Goal: Task Accomplishment & Management: Manage account settings

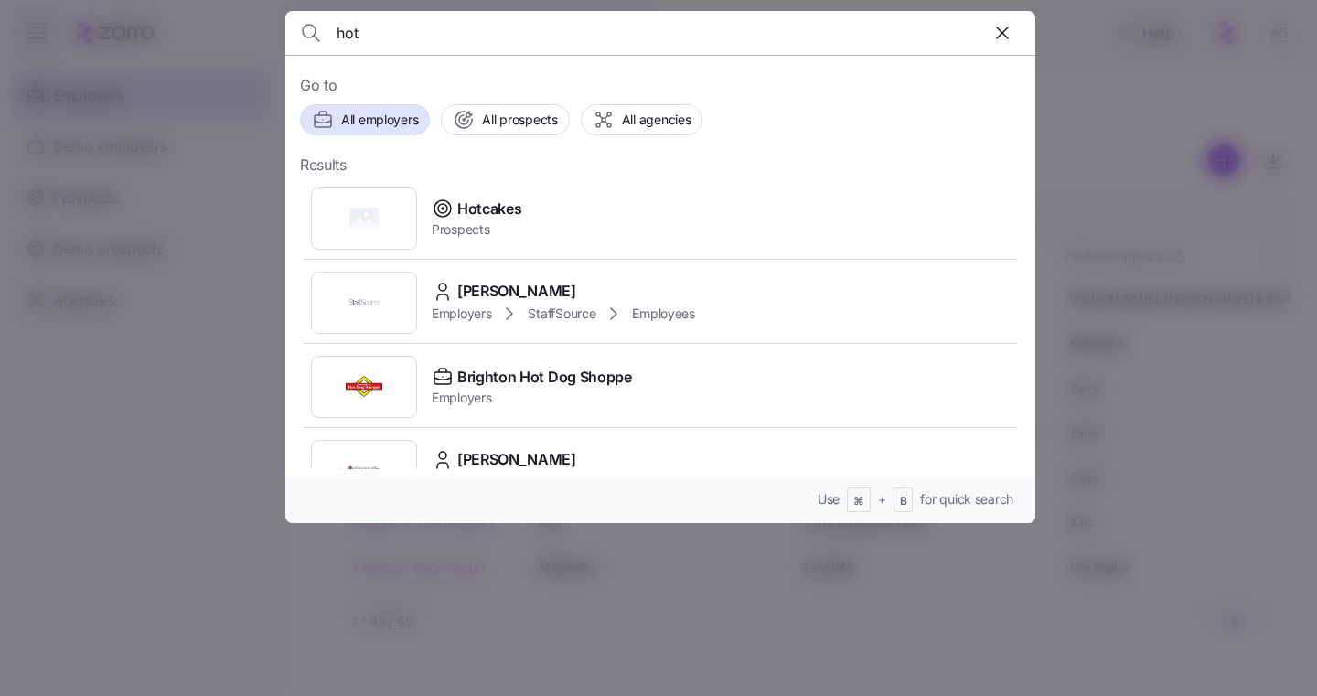
click at [199, 156] on div at bounding box center [658, 348] width 1317 height 696
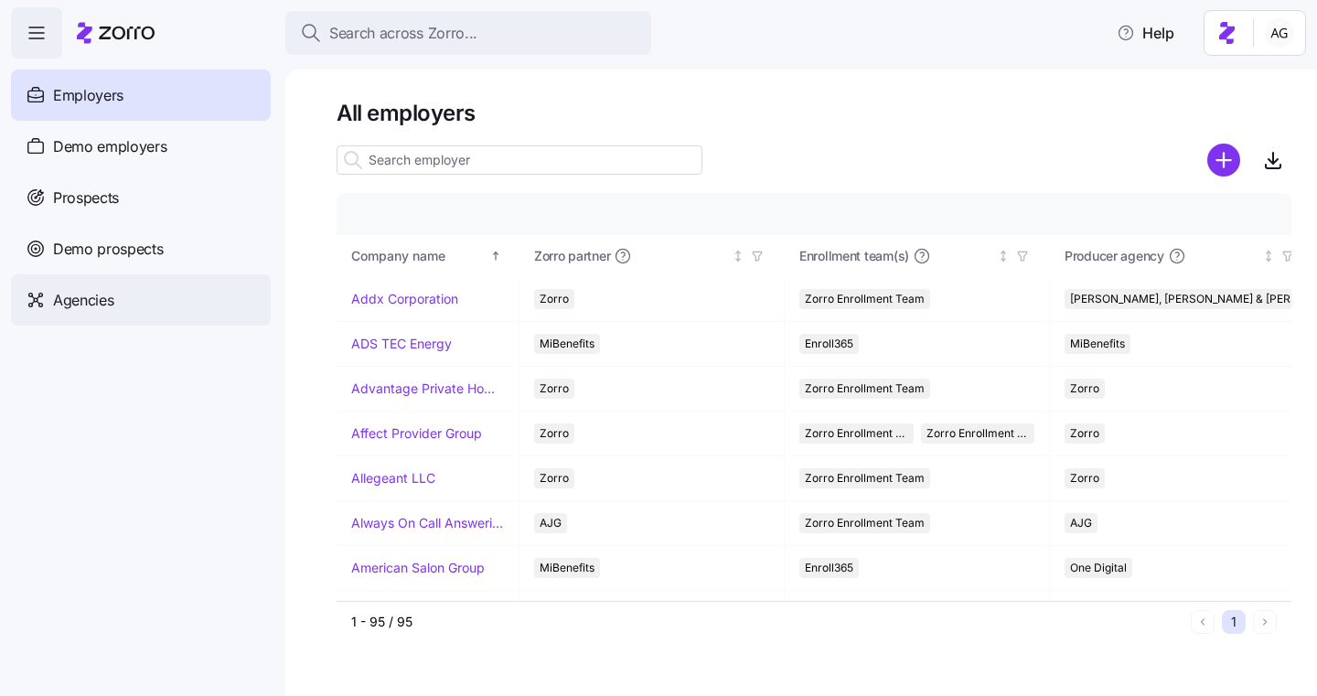
click at [88, 310] on span "Agencies" at bounding box center [83, 300] width 60 height 23
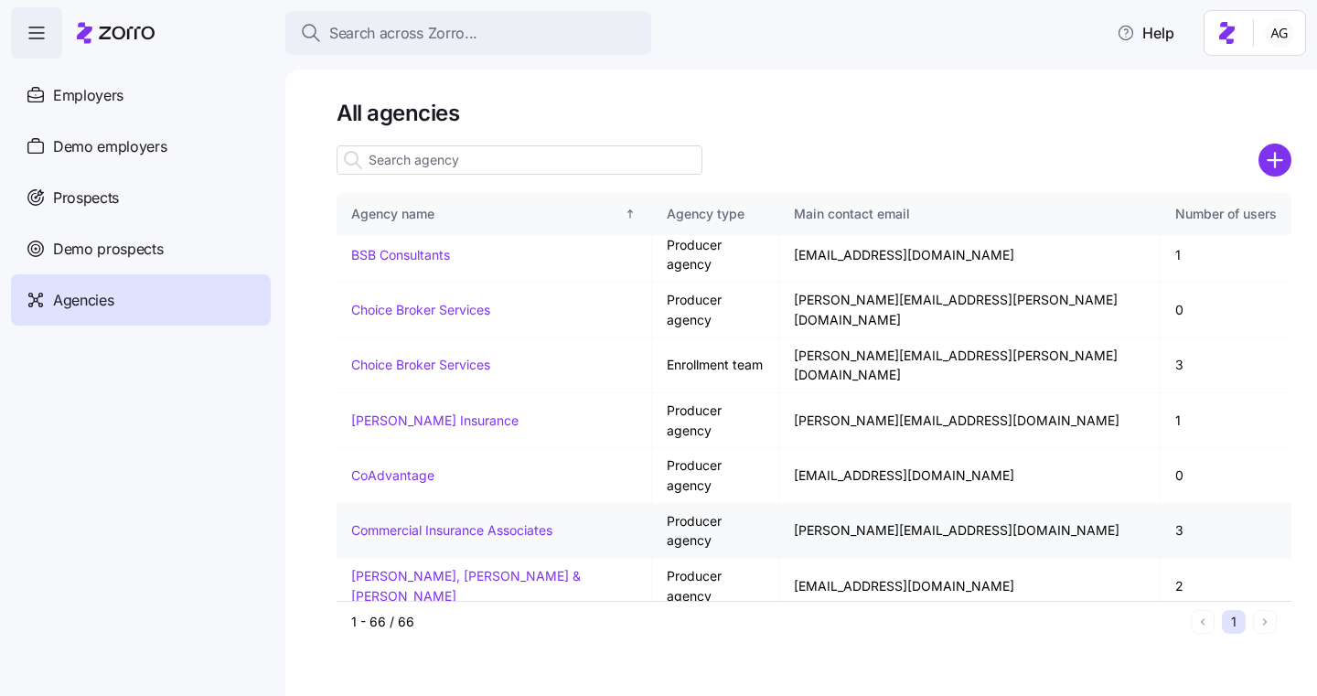
scroll to position [761, 0]
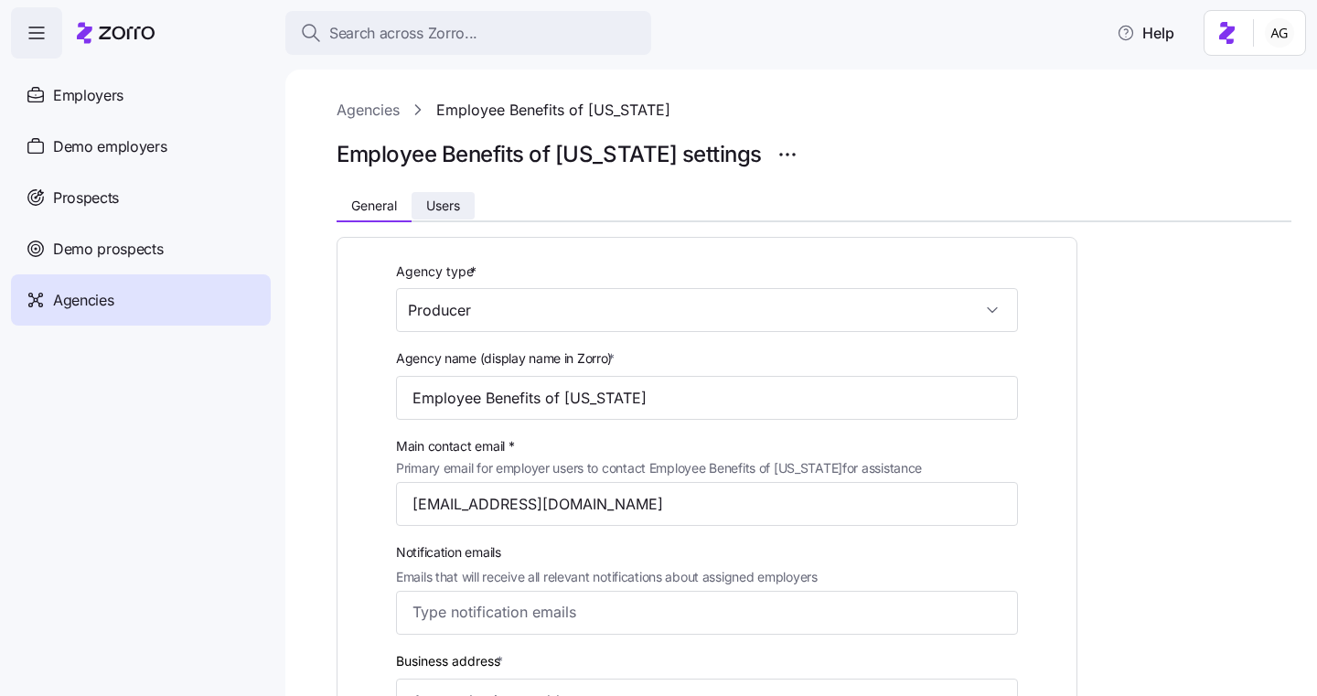
click at [451, 213] on button "Users" at bounding box center [442, 205] width 63 height 27
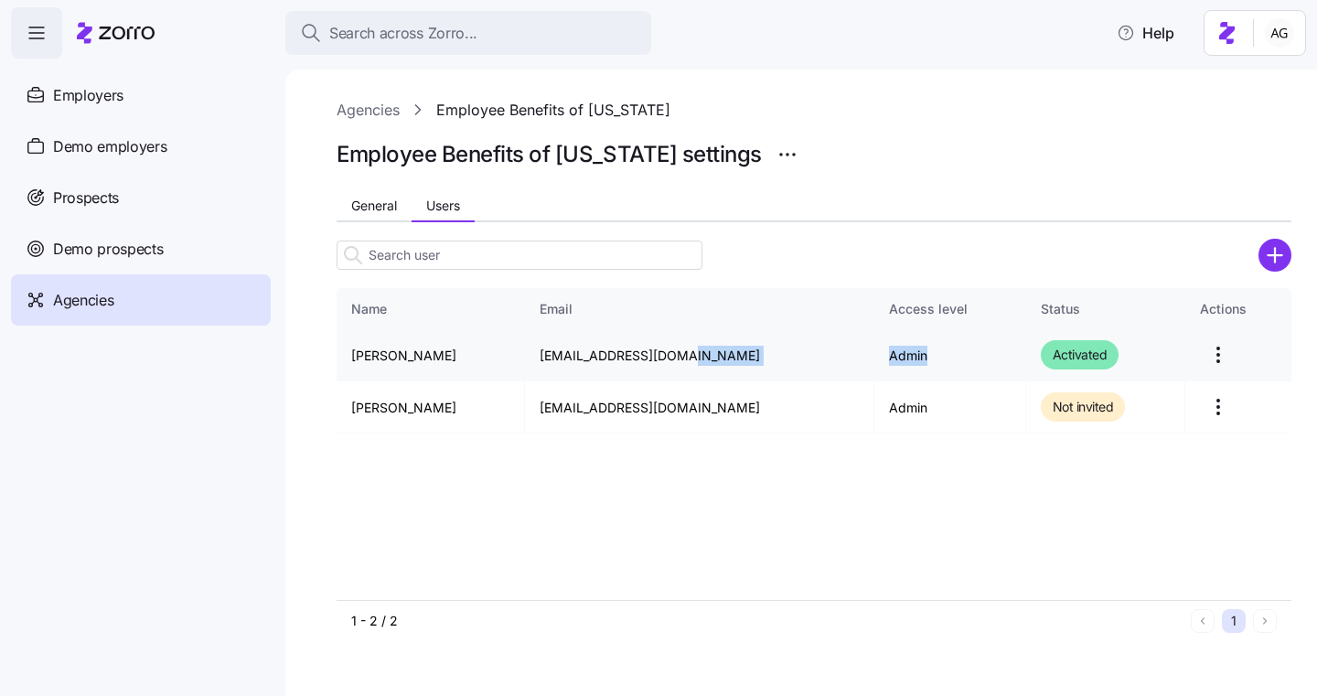
drag, startPoint x: 871, startPoint y: 357, endPoint x: 808, endPoint y: 357, distance: 63.1
click at [808, 357] on tr "[PERSON_NAME] [EMAIL_ADDRESS][DOMAIN_NAME] Admin Activated" at bounding box center [813, 355] width 954 height 52
click at [808, 357] on td "[EMAIL_ADDRESS][DOMAIN_NAME]" at bounding box center [699, 355] width 349 height 52
click at [112, 293] on span "Agencies" at bounding box center [83, 300] width 60 height 23
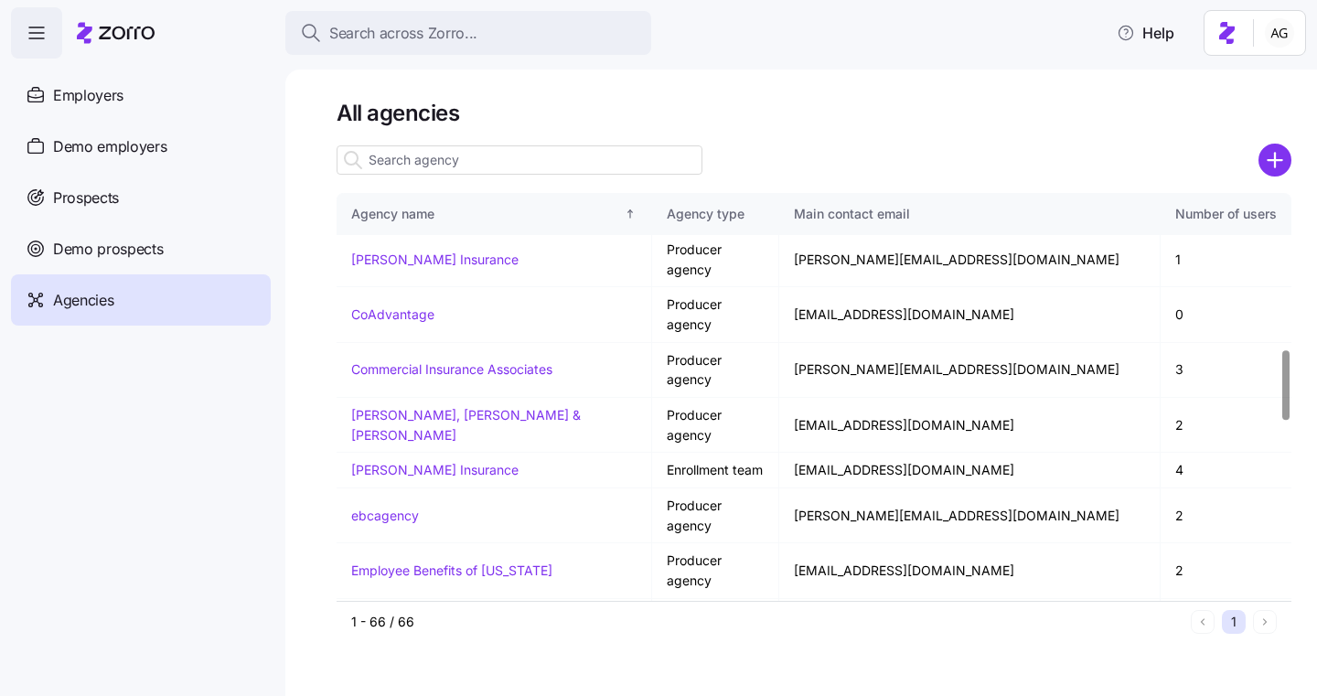
scroll to position [897, 0]
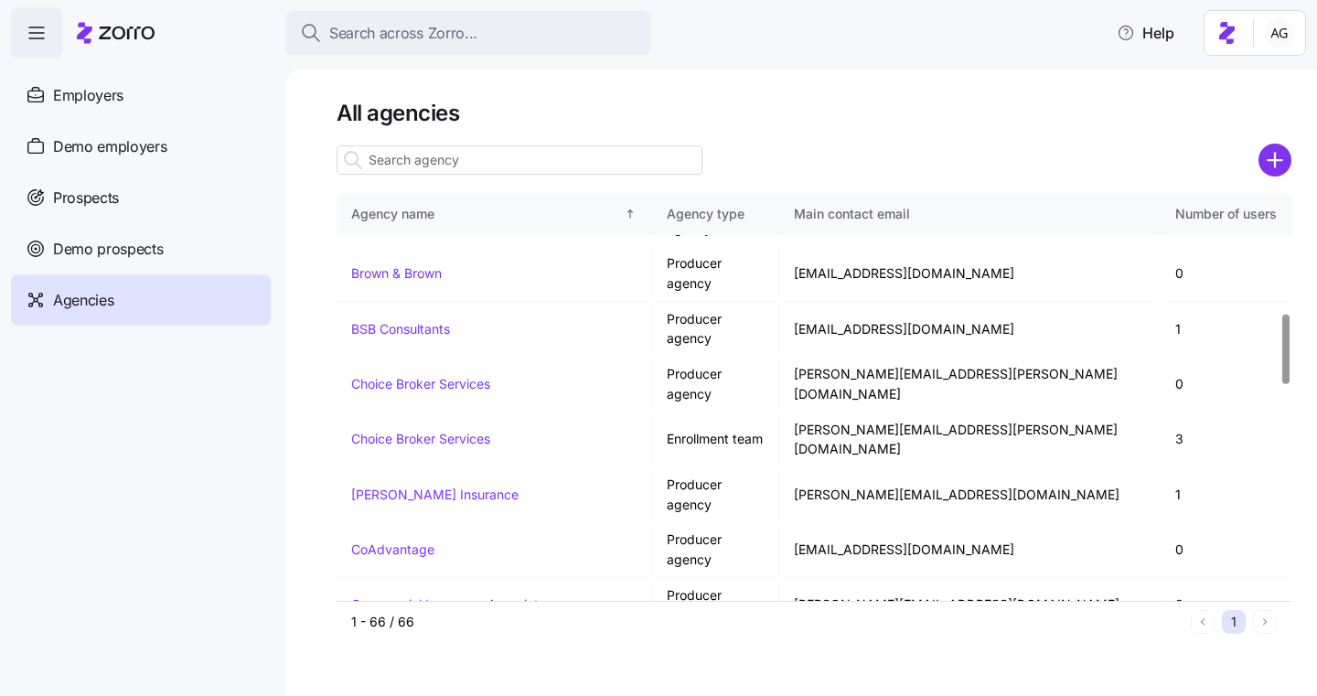
scroll to position [689, 0]
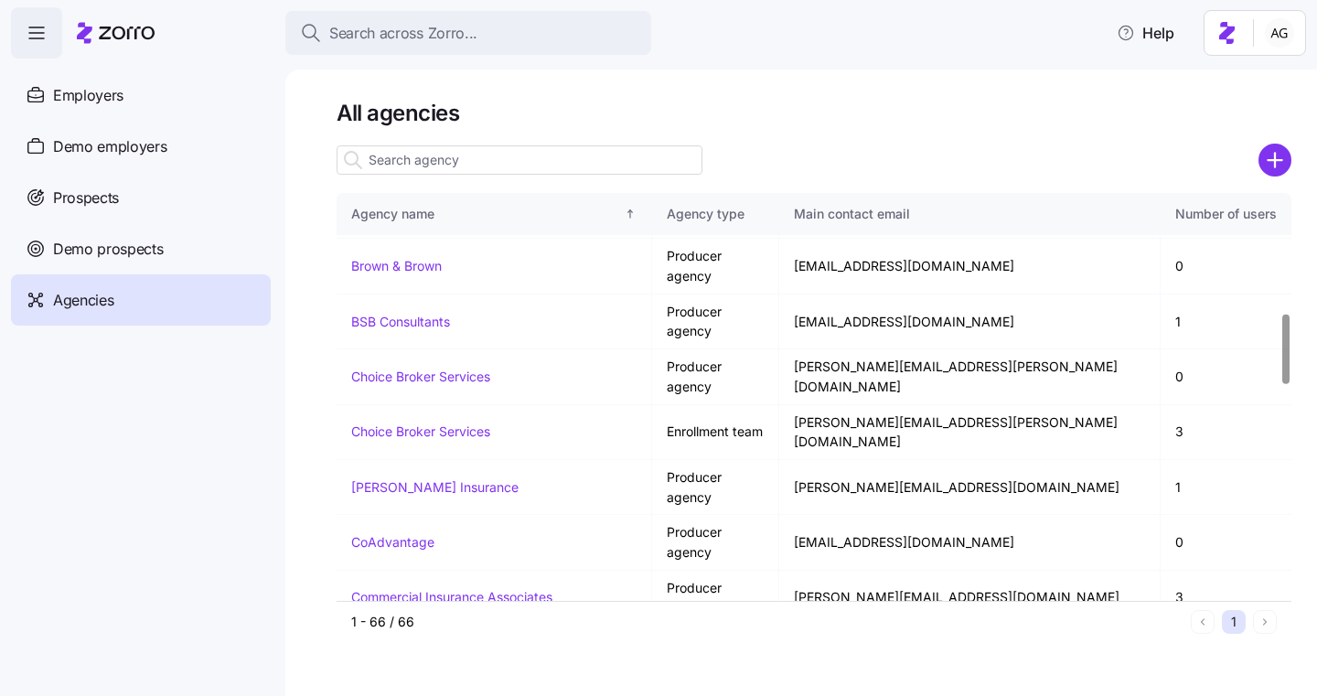
click at [477, 625] on td "[PERSON_NAME], [PERSON_NAME] & [PERSON_NAME]" at bounding box center [493, 652] width 315 height 55
click at [477, 634] on link "[PERSON_NAME], [PERSON_NAME] & [PERSON_NAME]" at bounding box center [465, 652] width 229 height 36
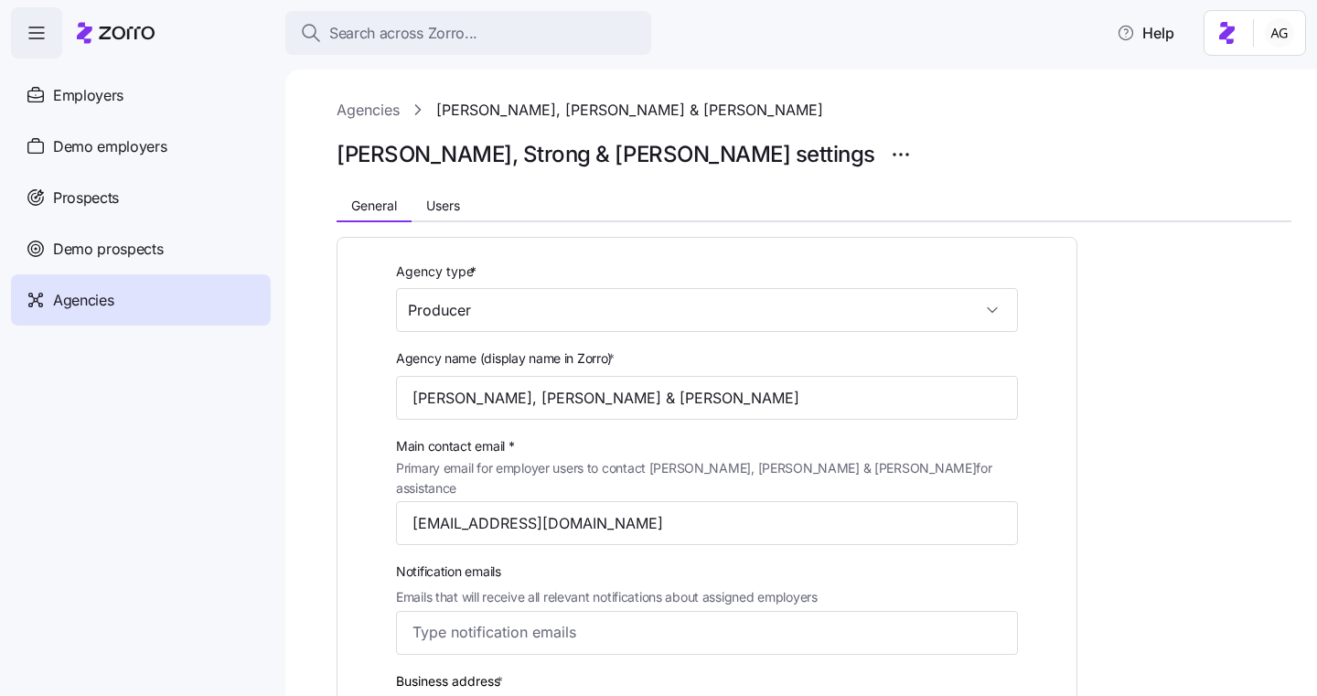
click at [449, 208] on span "Users" at bounding box center [443, 205] width 34 height 13
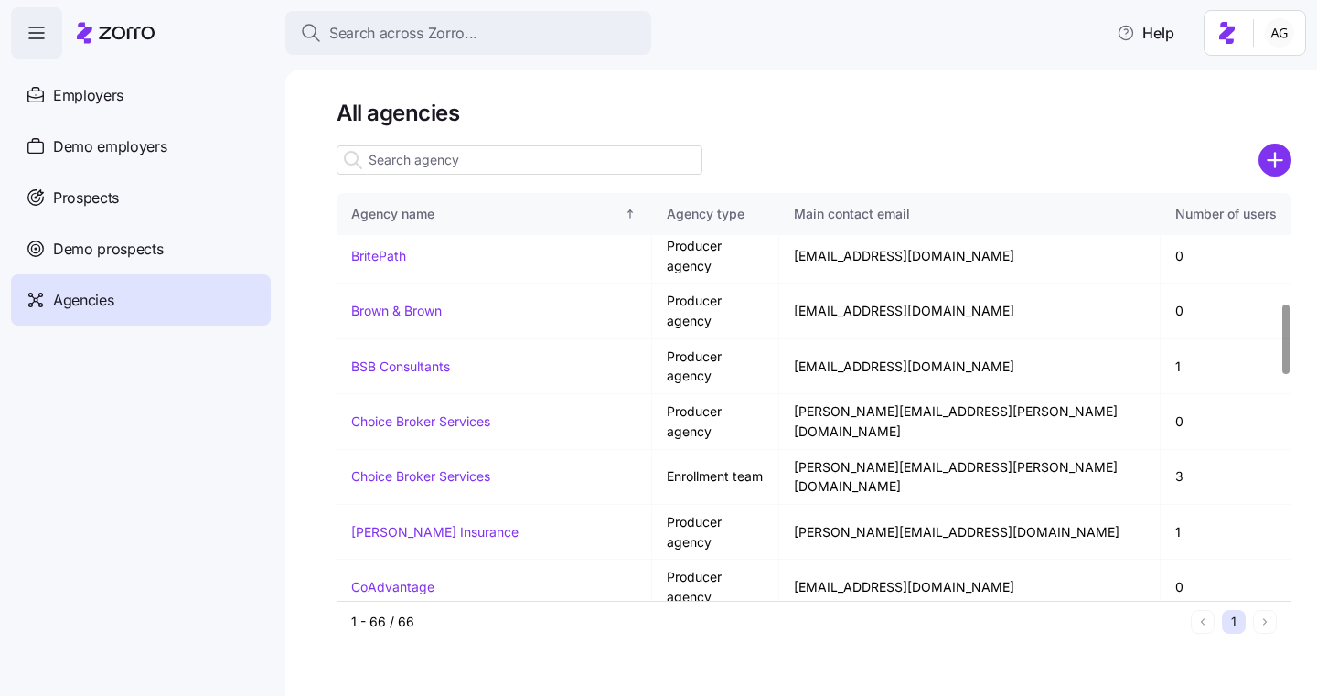
scroll to position [645, 0]
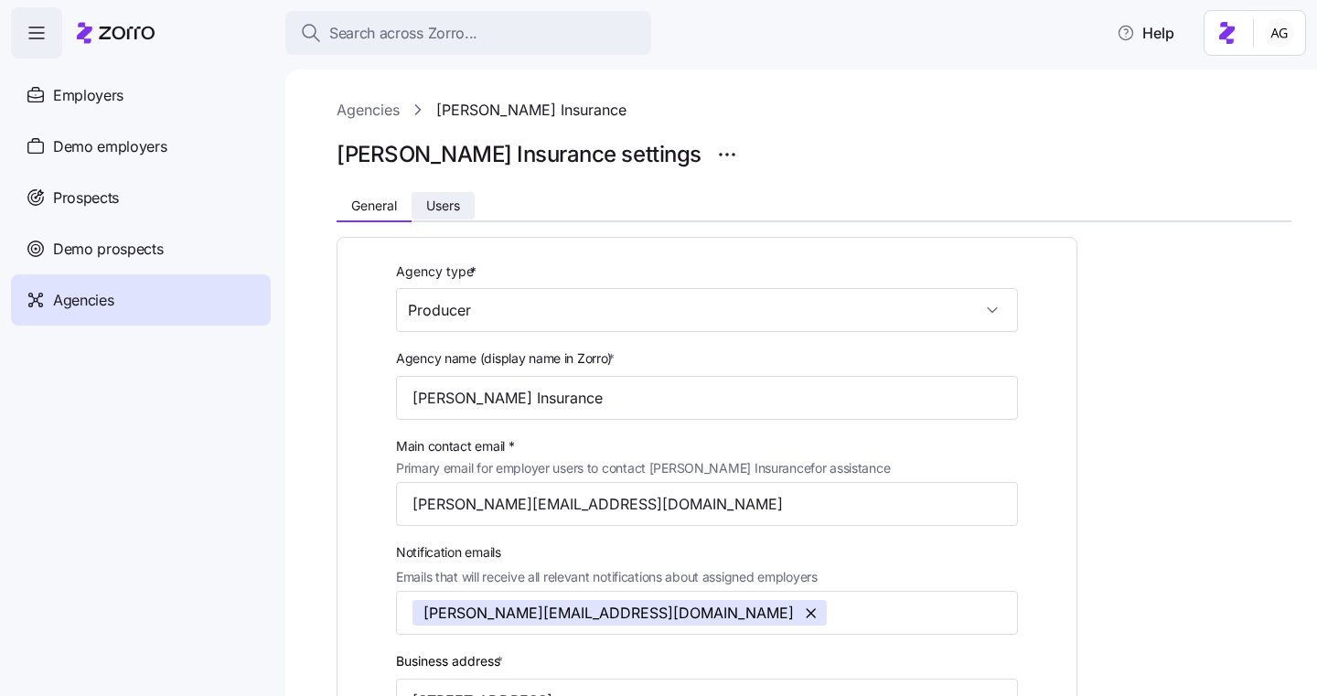
click at [460, 206] on span "Users" at bounding box center [443, 205] width 34 height 13
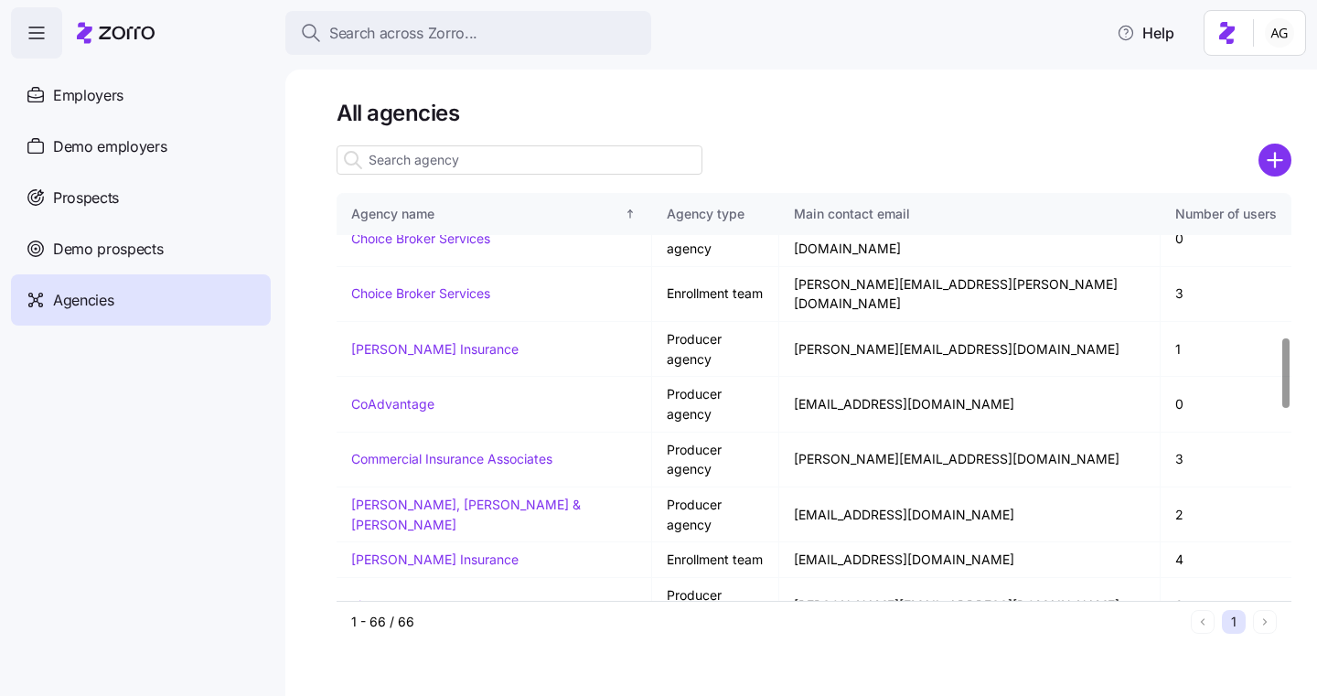
scroll to position [828, 0]
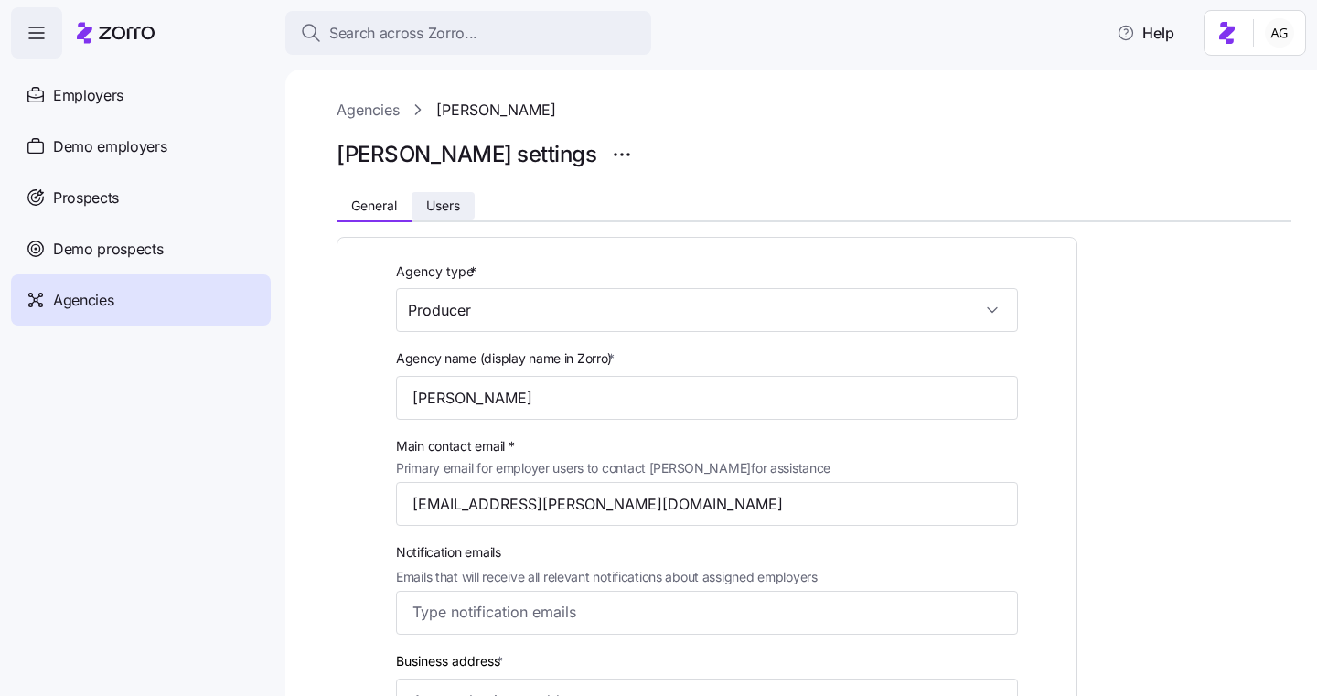
click at [437, 210] on span "Users" at bounding box center [443, 205] width 34 height 13
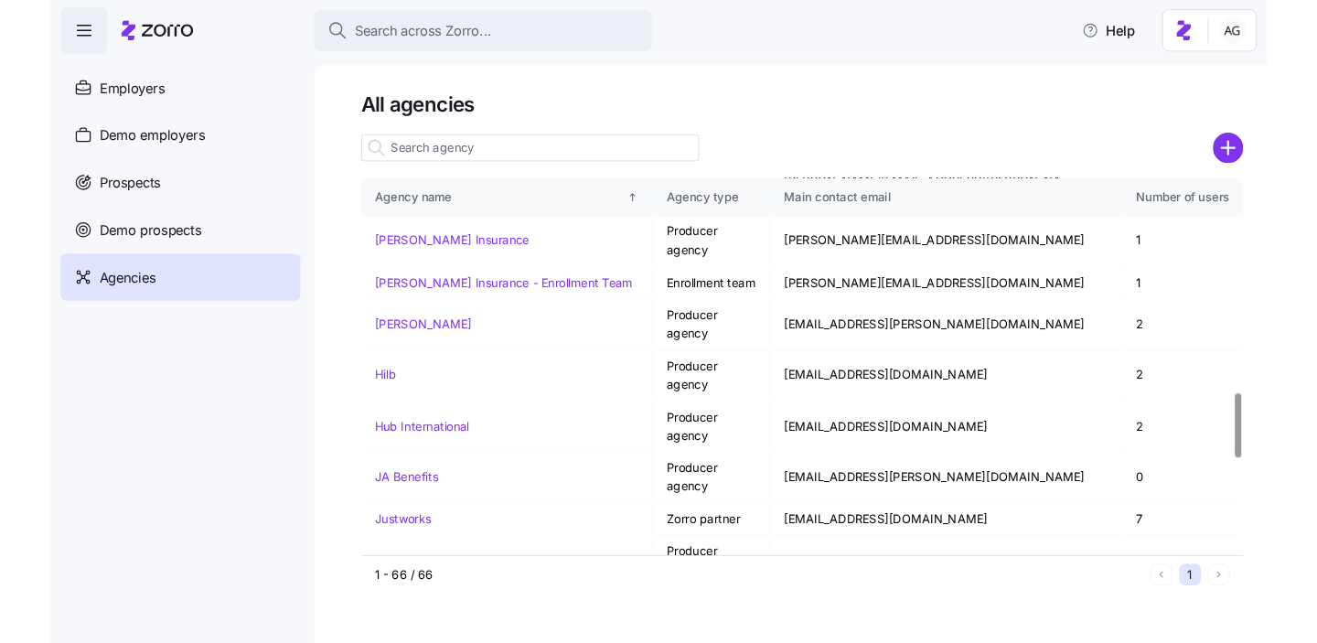
scroll to position [1335, 0]
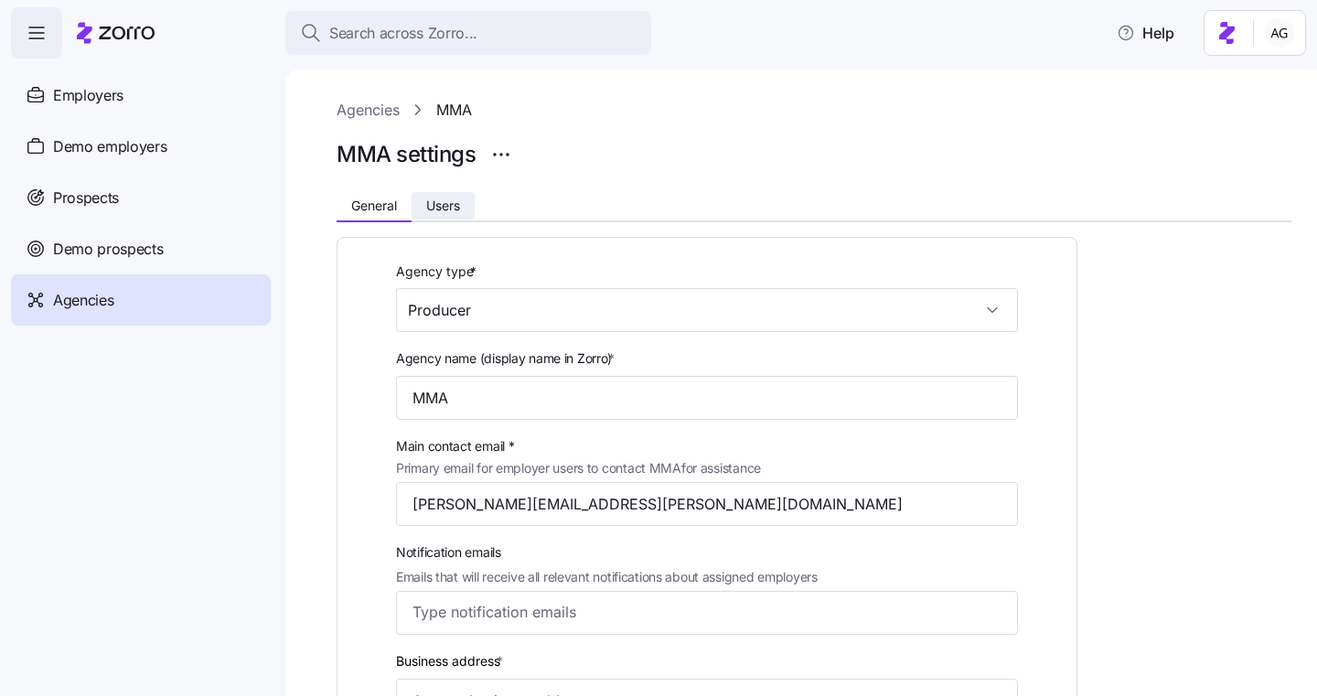
click at [456, 199] on span "Users" at bounding box center [443, 205] width 34 height 13
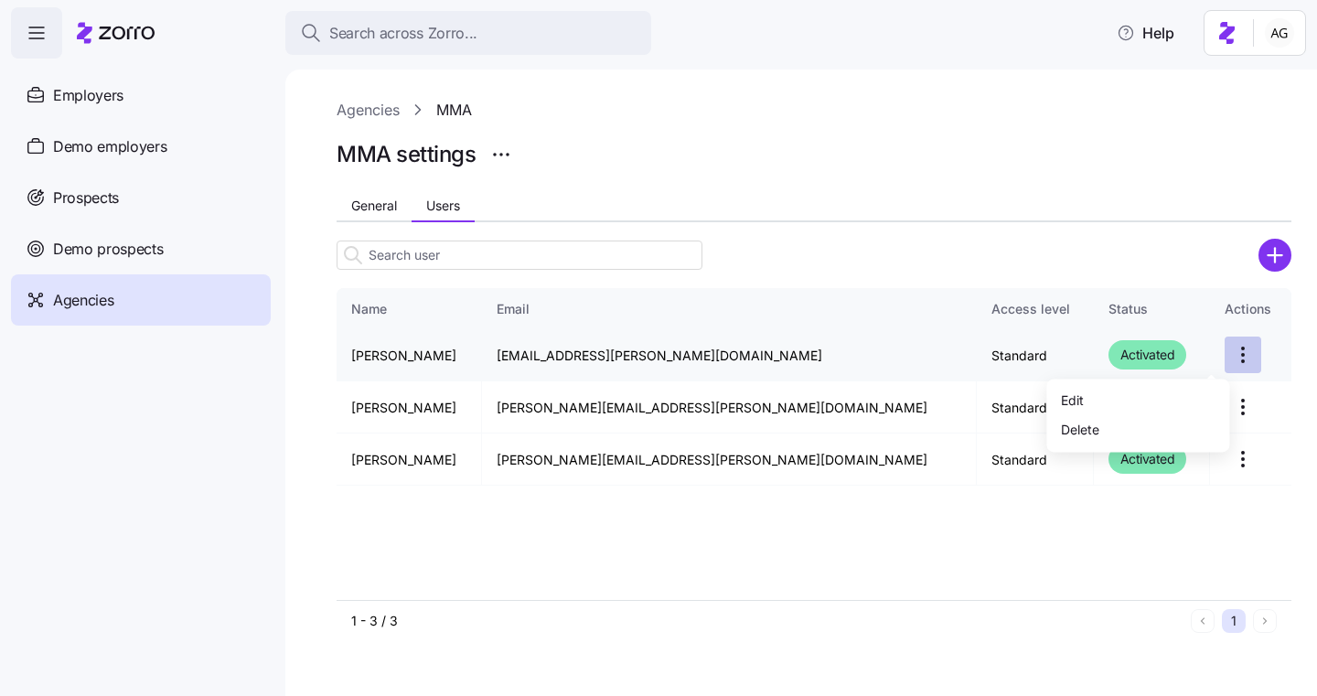
click at [1206, 356] on html "Search across Zorro... Help Employers Demo employers Prospects Demo prospects A…" at bounding box center [658, 342] width 1317 height 685
click at [1089, 256] on html "Search across Zorro... Help Employers Demo employers Prospects Demo prospects A…" at bounding box center [658, 342] width 1317 height 685
click at [1207, 350] on html "Search across Zorro... Help Employers Demo employers Prospects Demo prospects A…" at bounding box center [658, 342] width 1317 height 685
click at [1049, 256] on html "Search across Zorro... Help Employers Demo employers Prospects Demo prospects A…" at bounding box center [658, 342] width 1317 height 685
click at [1213, 405] on html "Search across Zorro... Help Employers Demo employers Prospects Demo prospects A…" at bounding box center [658, 342] width 1317 height 685
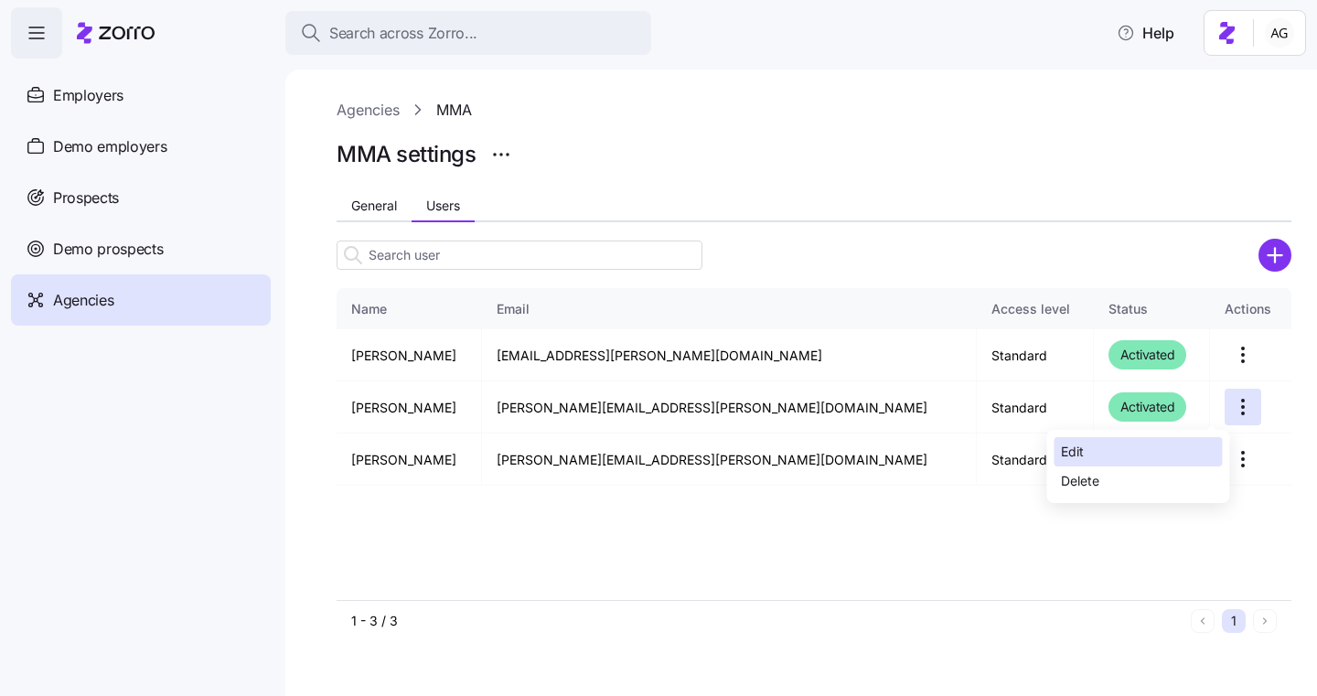
click at [1132, 454] on div "Edit" at bounding box center [1137, 451] width 168 height 29
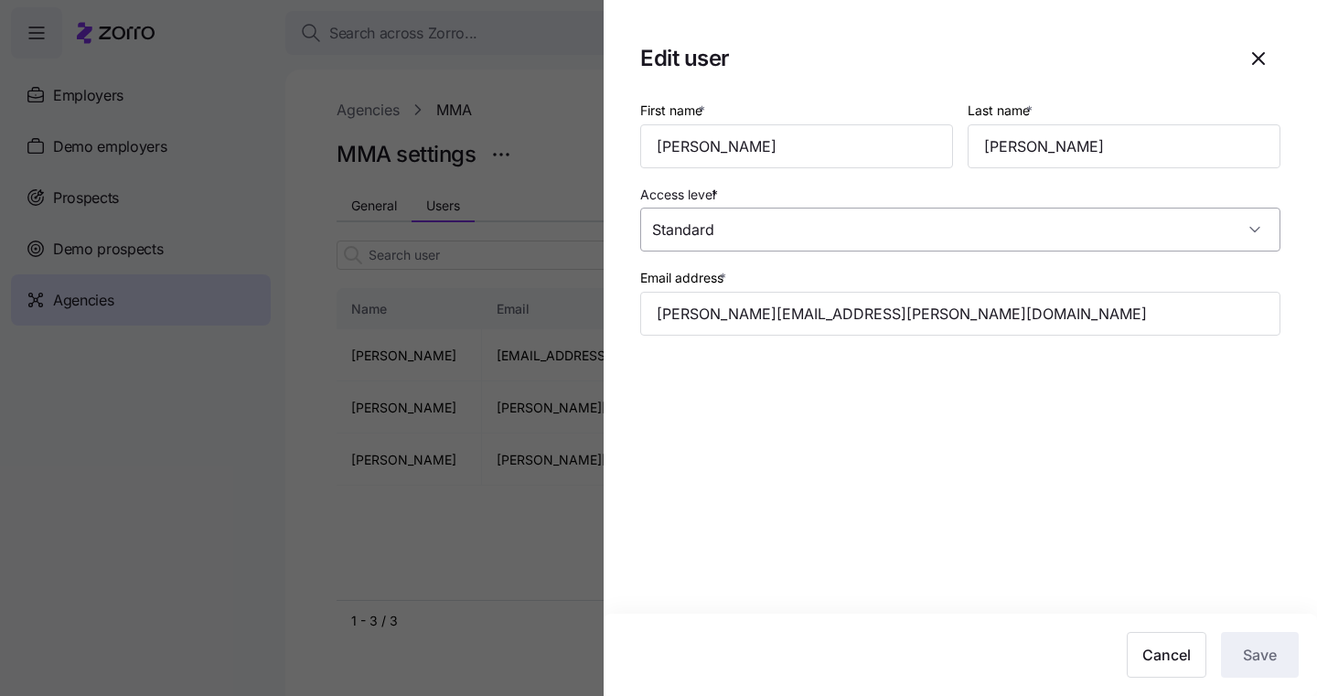
click at [764, 223] on input "Standard" at bounding box center [960, 230] width 640 height 44
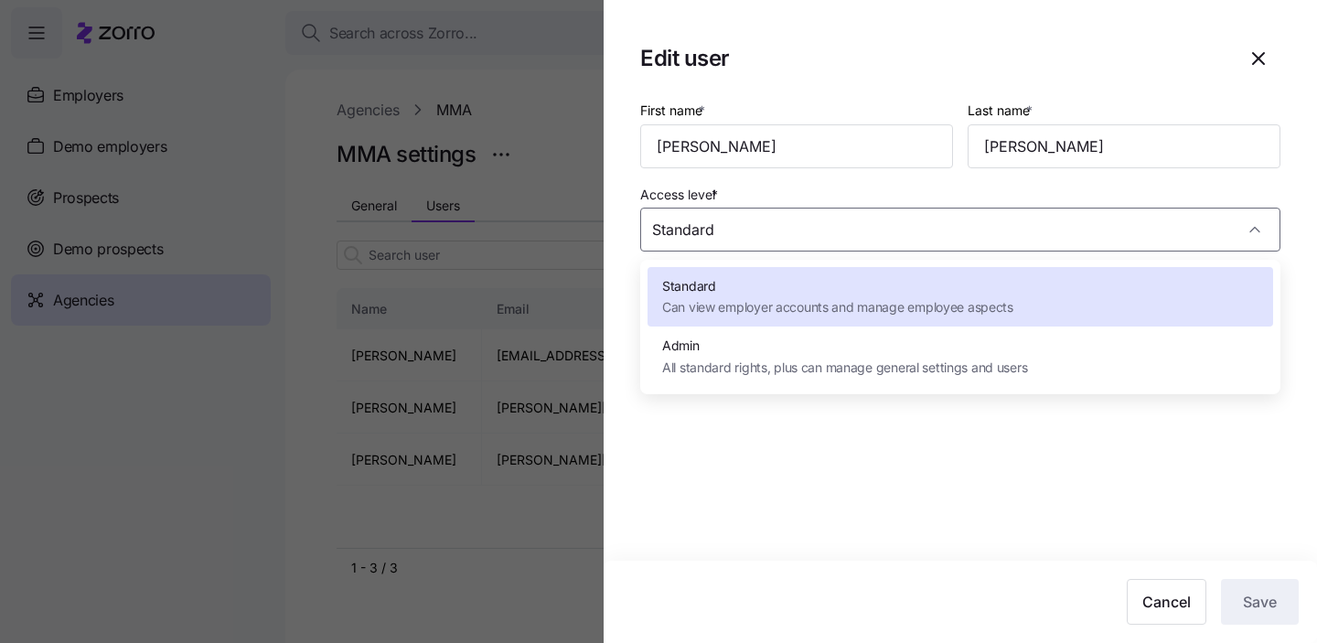
click at [834, 365] on span "All standard rights, plus can manage general settings and users" at bounding box center [844, 367] width 365 height 20
type input "Admin"
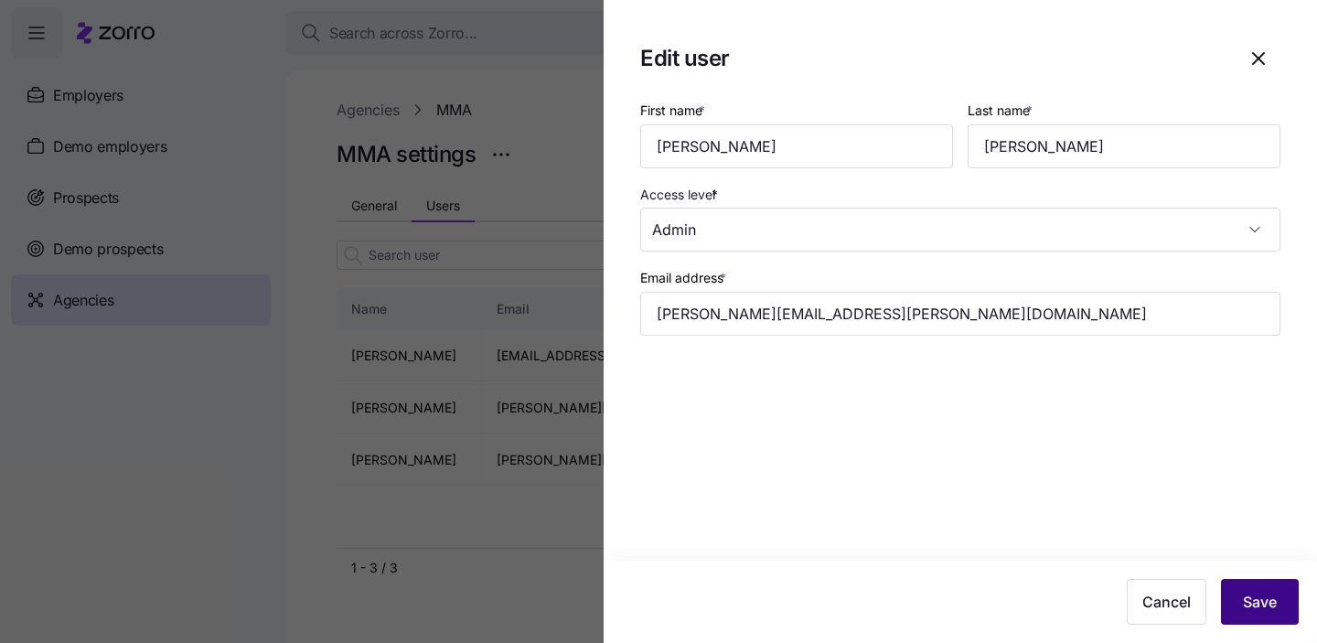
click at [1268, 602] on span "Save" at bounding box center [1259, 602] width 34 height 22
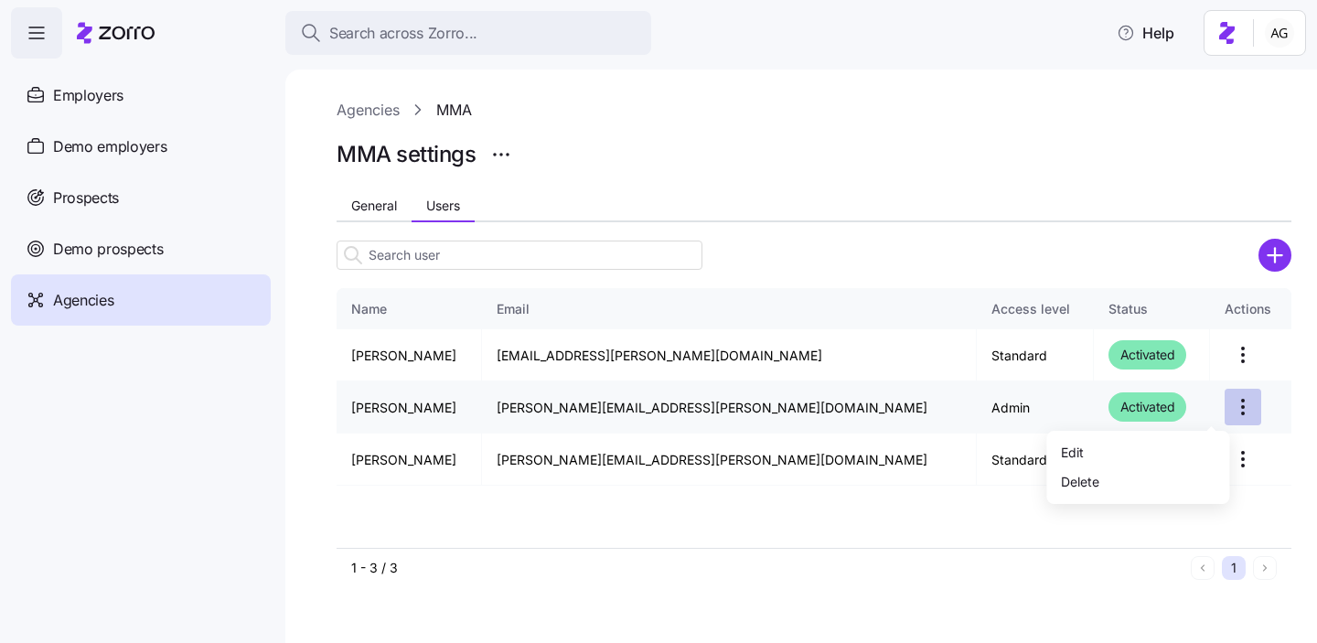
click at [1204, 403] on html "Search across Zorro... Help Employers Demo employers Prospects Demo prospects A…" at bounding box center [658, 316] width 1317 height 632
click at [924, 244] on html "Search across Zorro... Help Employers Demo employers Prospects Demo prospects A…" at bounding box center [658, 316] width 1317 height 632
click at [80, 303] on span "Agencies" at bounding box center [83, 300] width 60 height 23
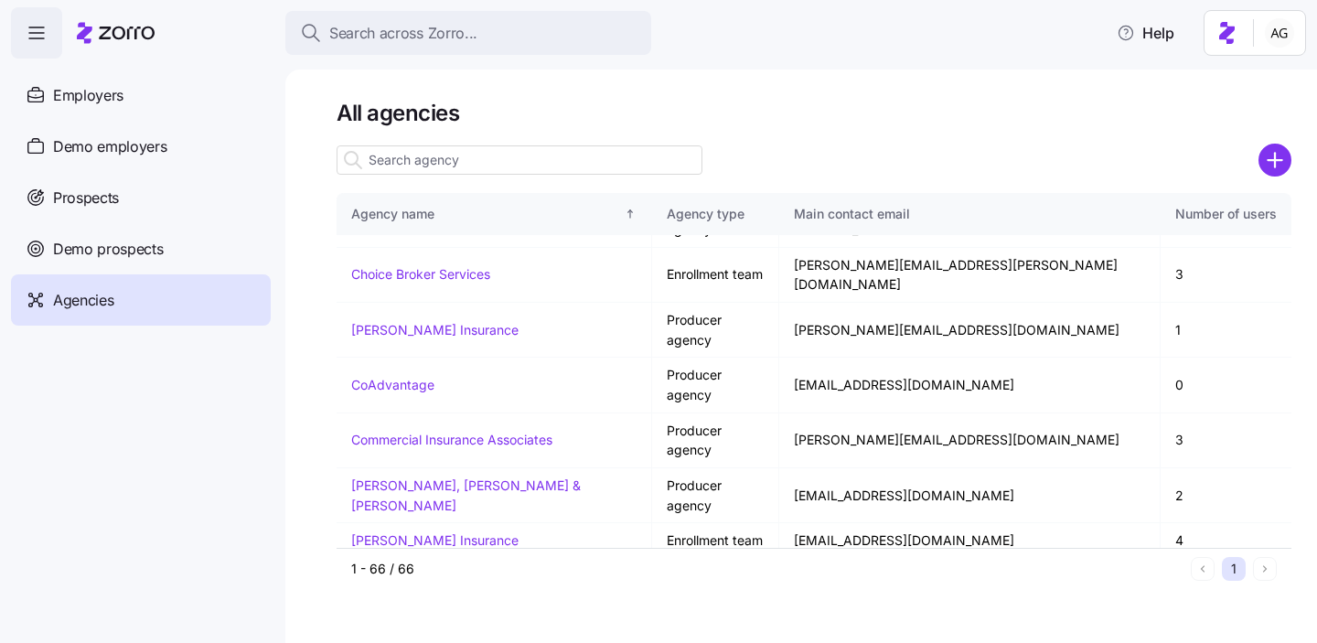
scroll to position [829, 0]
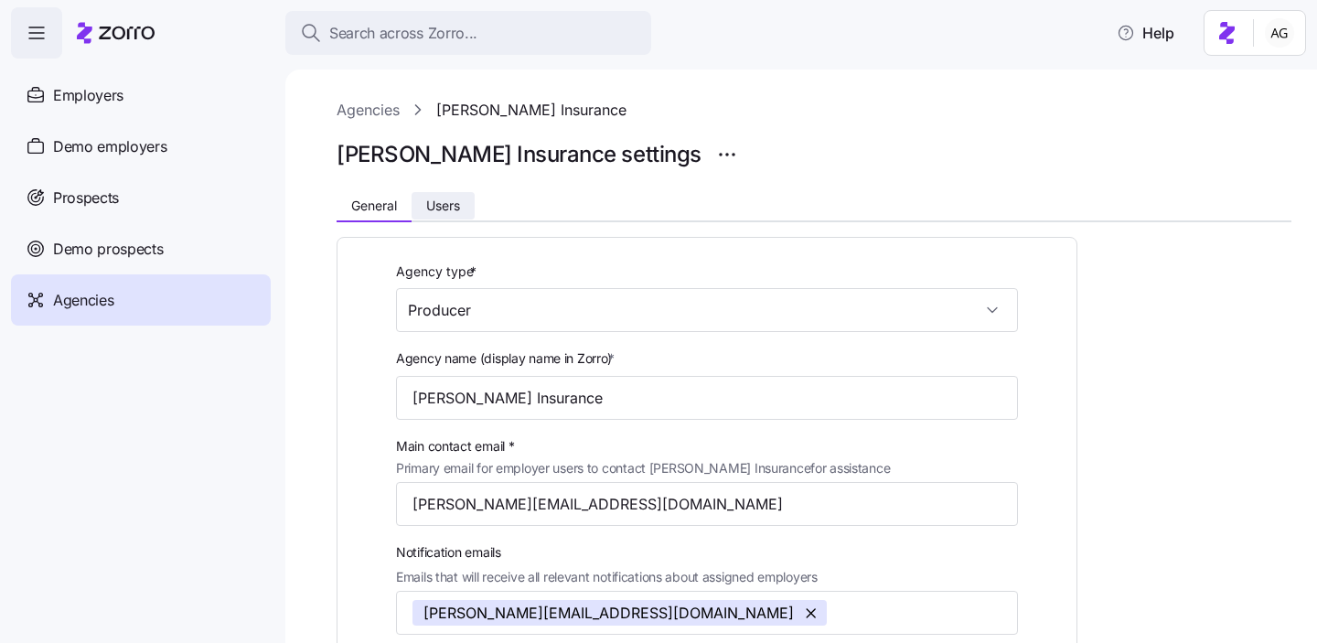
click at [454, 215] on button "Users" at bounding box center [442, 205] width 63 height 27
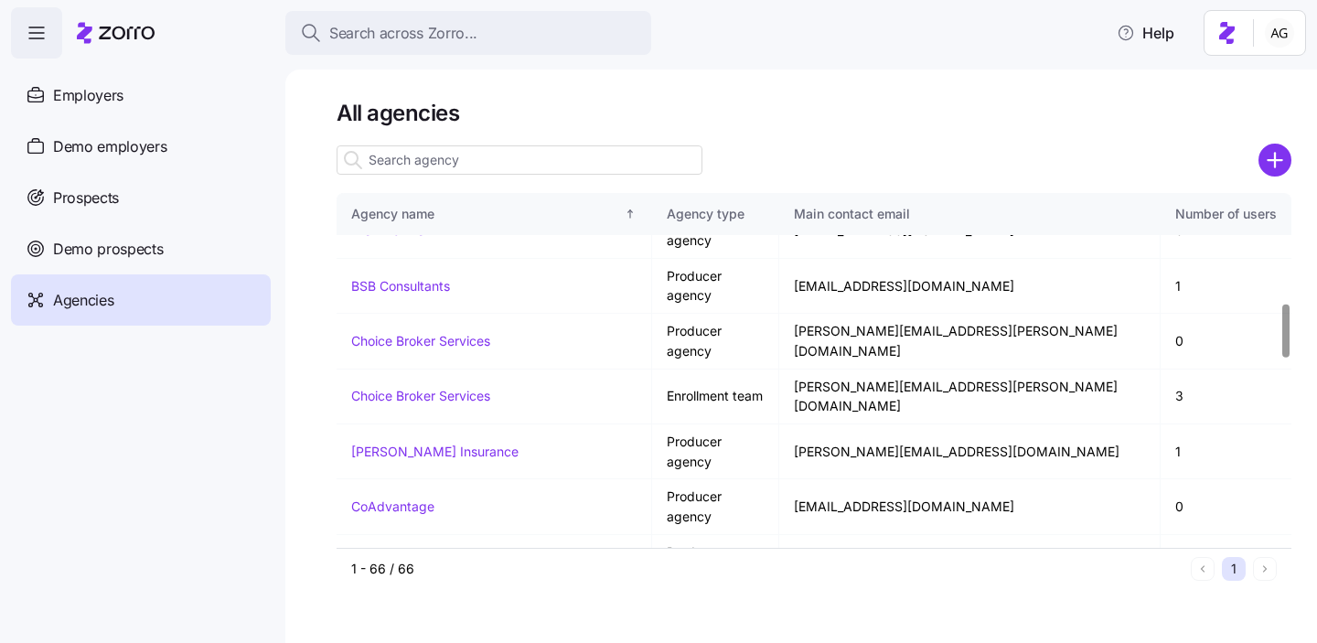
scroll to position [750, 0]
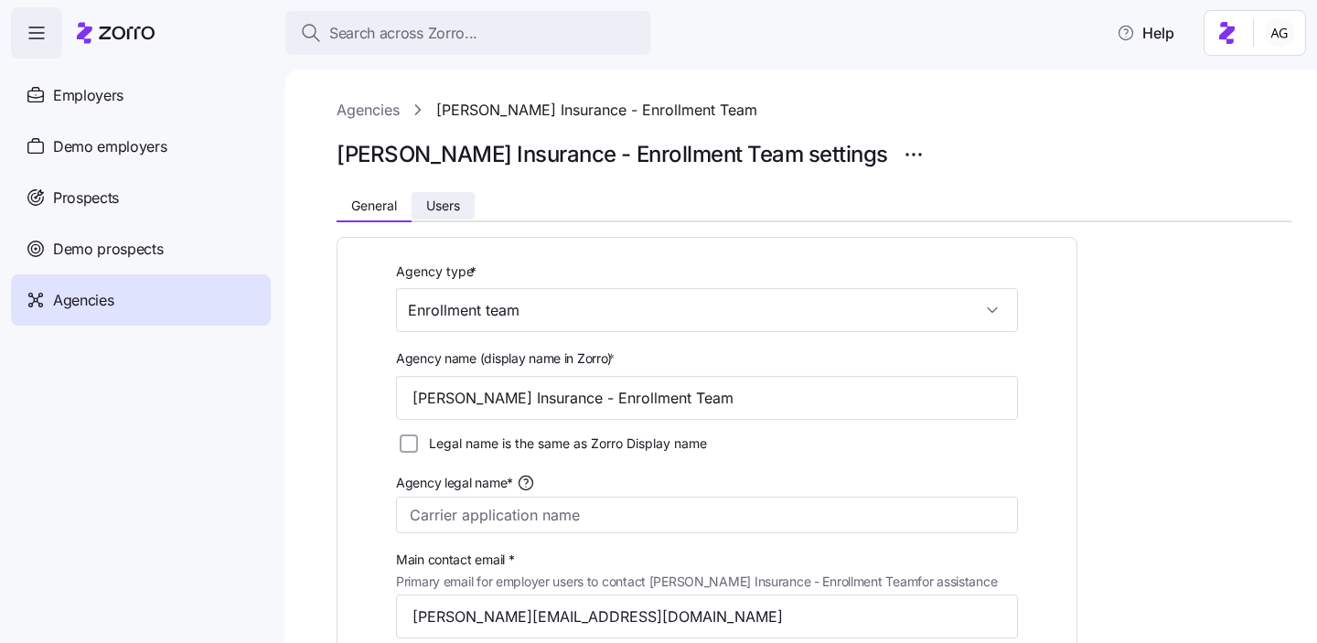
click at [468, 219] on button "Users" at bounding box center [442, 205] width 63 height 27
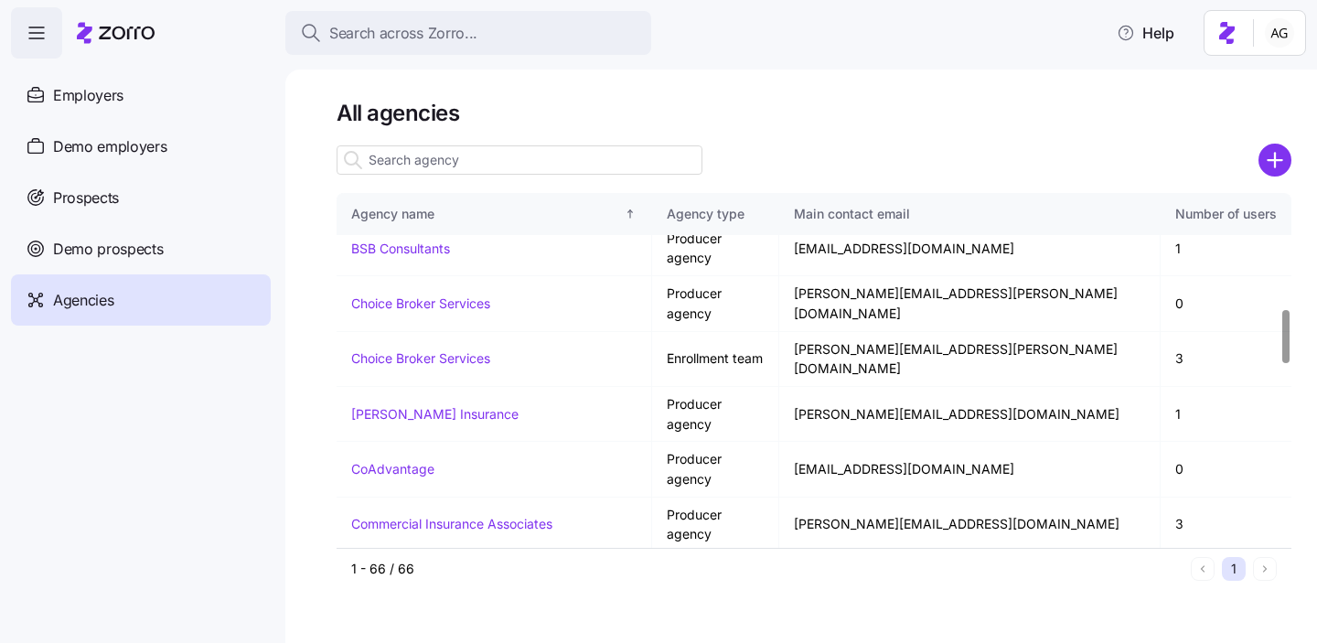
scroll to position [763, 0]
